Goal: Transaction & Acquisition: Book appointment/travel/reservation

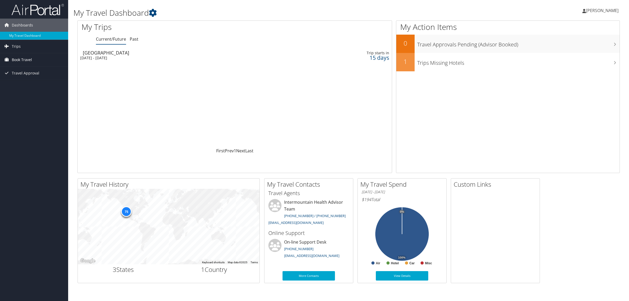
click at [31, 60] on span "Book Travel" at bounding box center [22, 59] width 20 height 13
click at [40, 83] on link "Book/Manage Online Trips" at bounding box center [34, 86] width 68 height 8
